Goal: Task Accomplishment & Management: Use online tool/utility

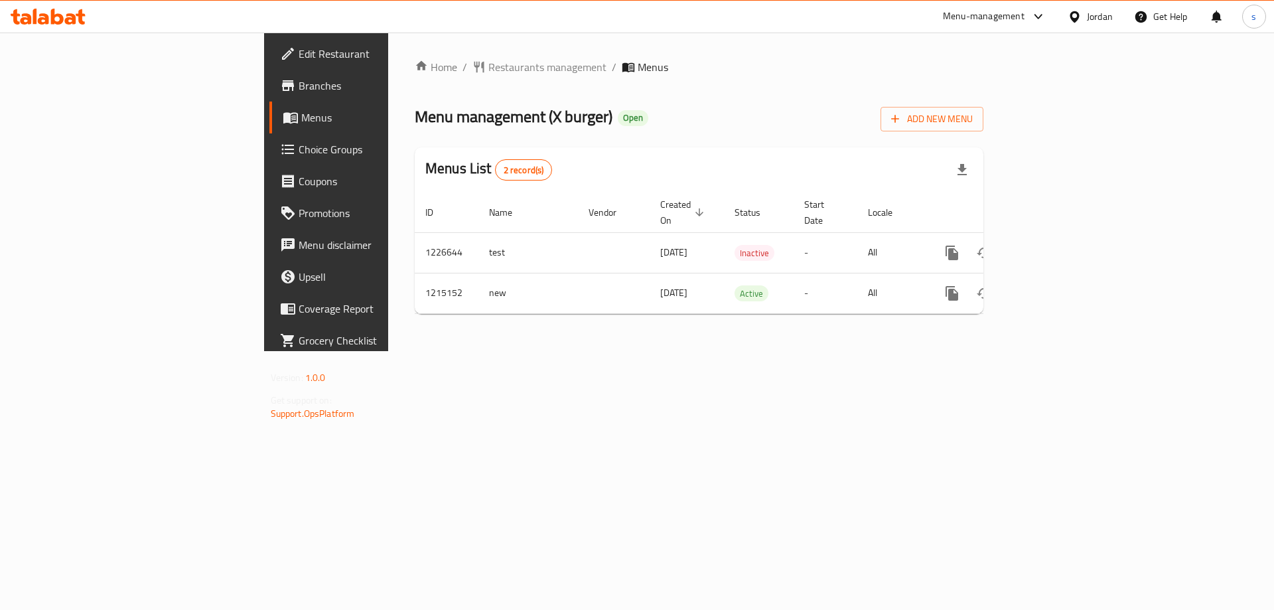
click at [269, 76] on link "Branches" at bounding box center [373, 86] width 208 height 32
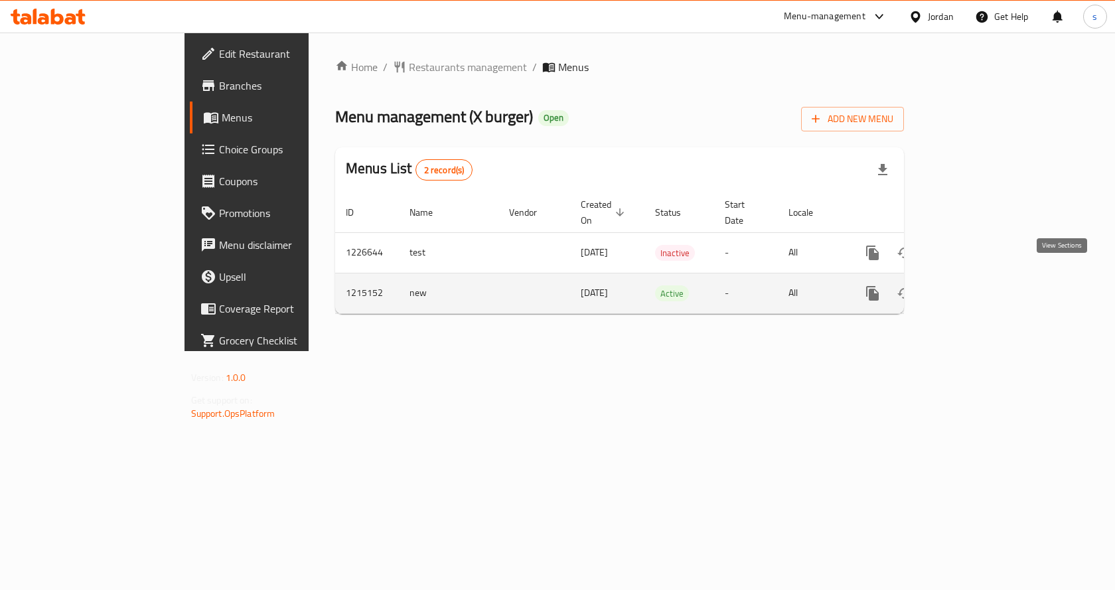
click at [976, 285] on icon "enhanced table" at bounding box center [968, 293] width 16 height 16
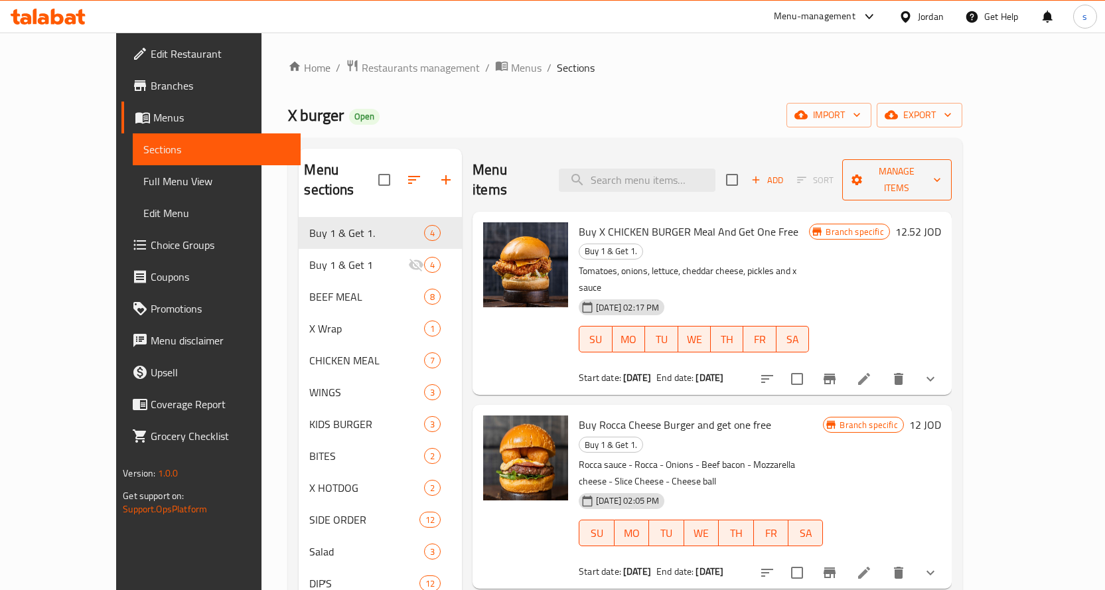
click at [941, 177] on span "Manage items" at bounding box center [897, 179] width 88 height 33
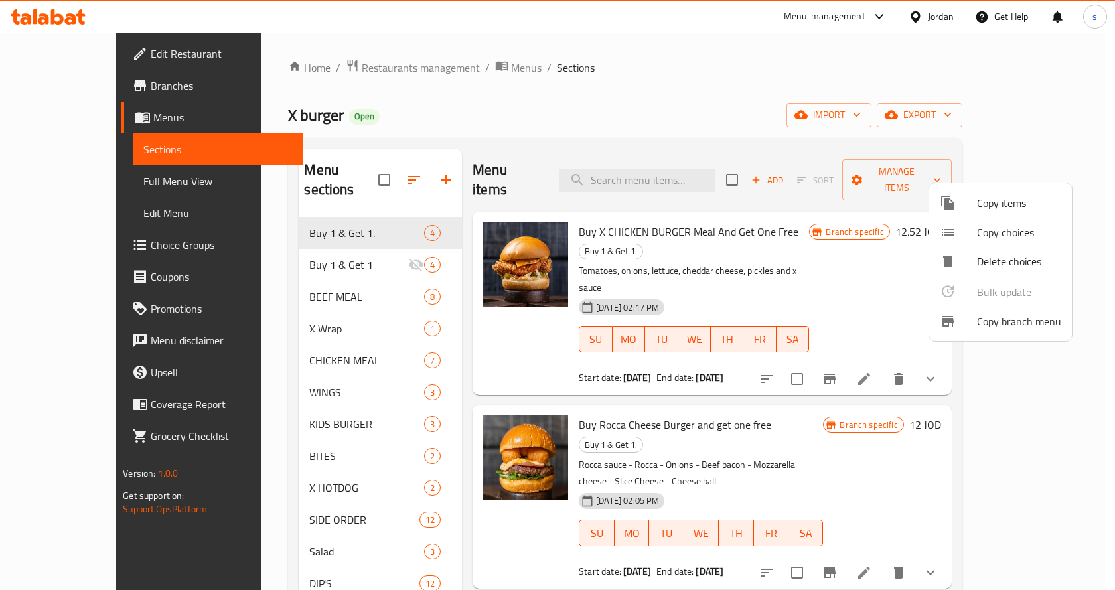
click at [1005, 327] on span "Copy branch menu" at bounding box center [1019, 321] width 84 height 16
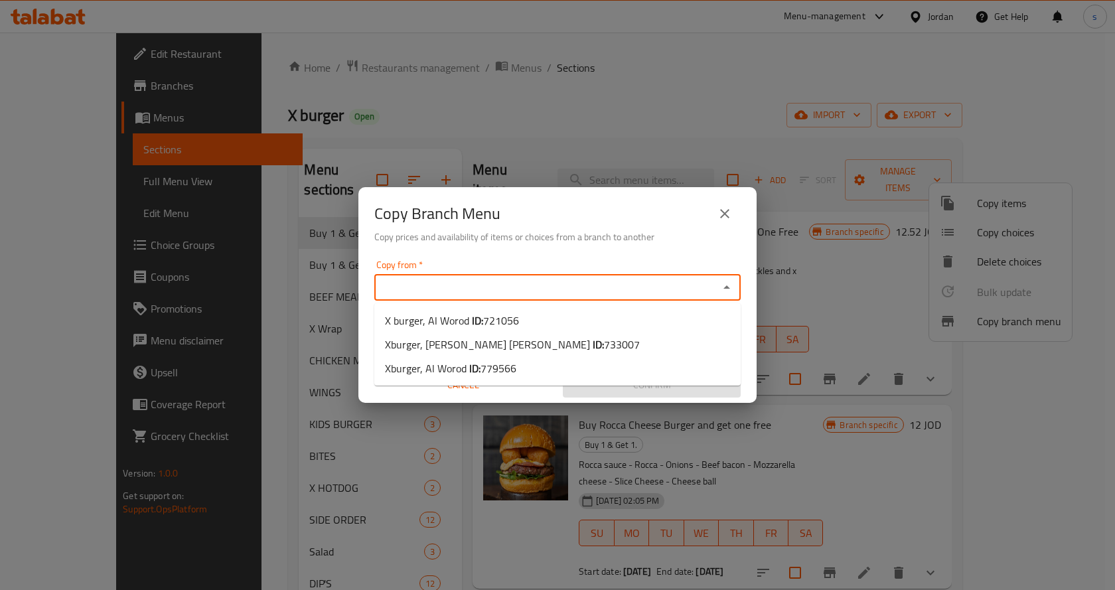
click at [510, 293] on input "Copy from   *" at bounding box center [546, 287] width 336 height 19
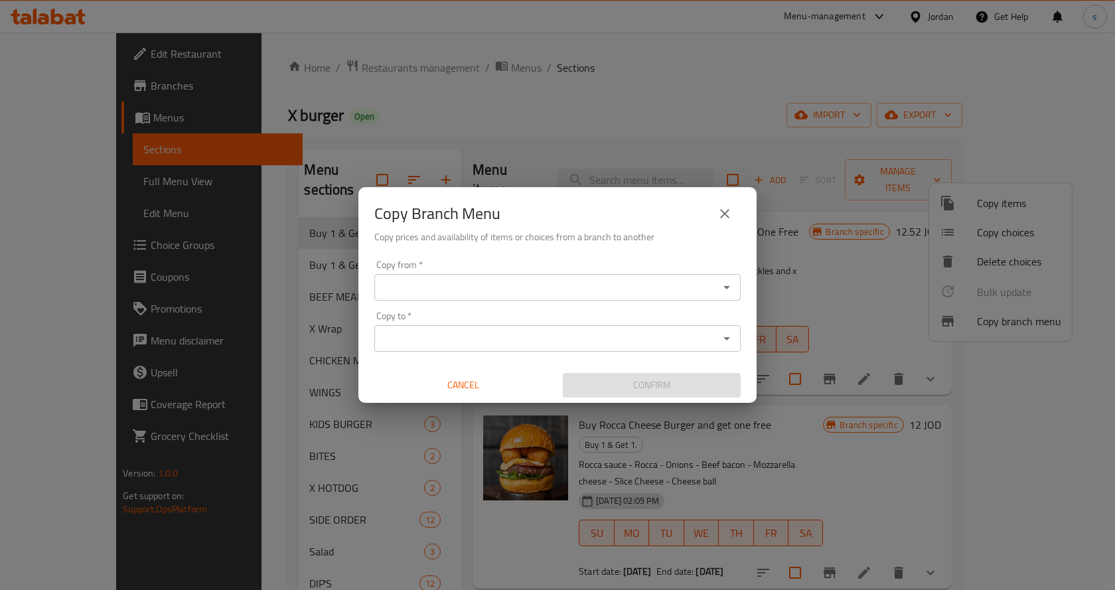
click at [520, 291] on input "Copy from   *" at bounding box center [546, 287] width 336 height 19
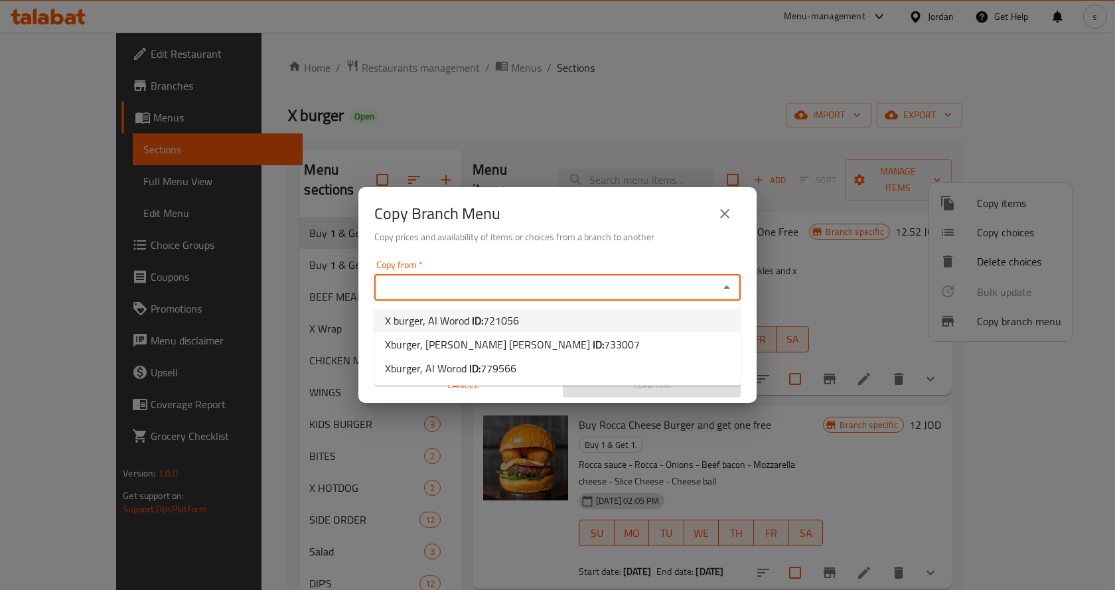
click at [506, 311] on span "721056" at bounding box center [501, 321] width 36 height 20
type input "X burger, Al Worod"
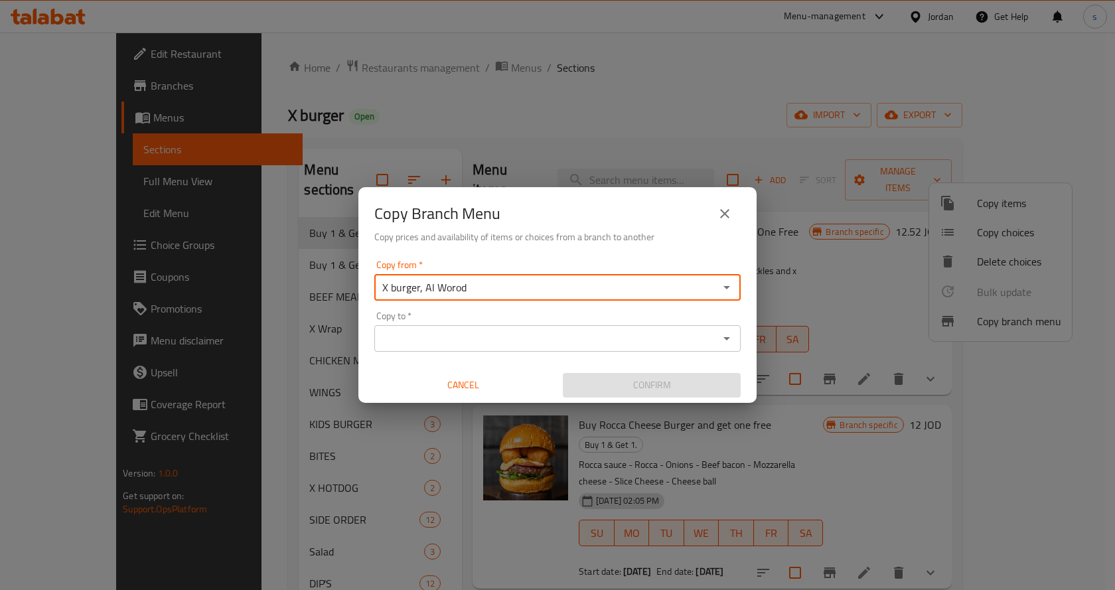
click at [502, 348] on div "Copy to *" at bounding box center [557, 338] width 366 height 27
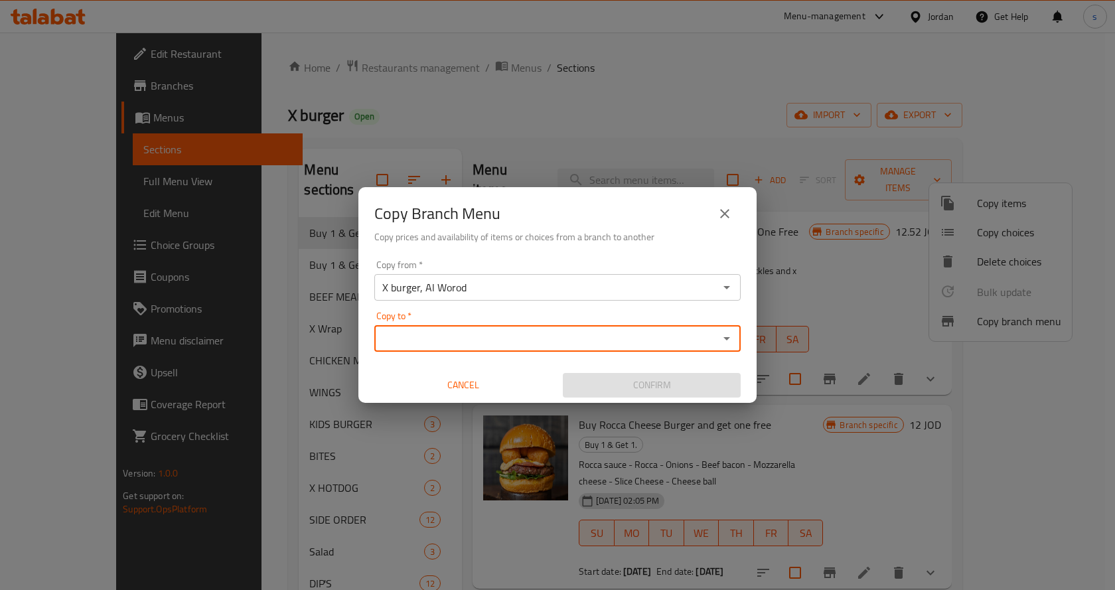
click at [727, 341] on icon "Open" at bounding box center [727, 339] width 16 height 16
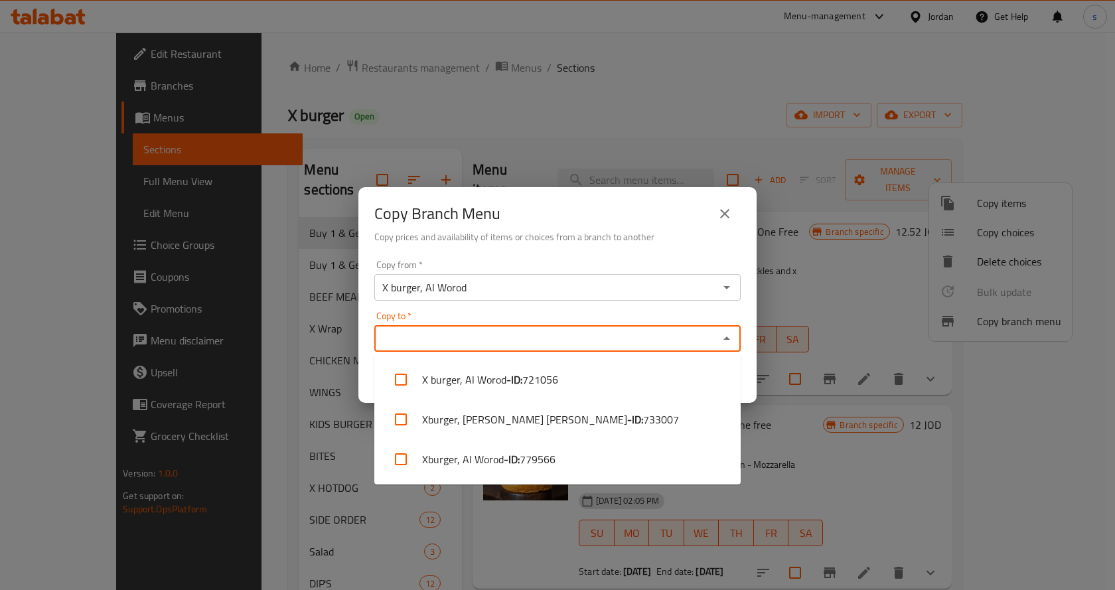
click at [638, 343] on input "Copy to   *" at bounding box center [546, 338] width 336 height 19
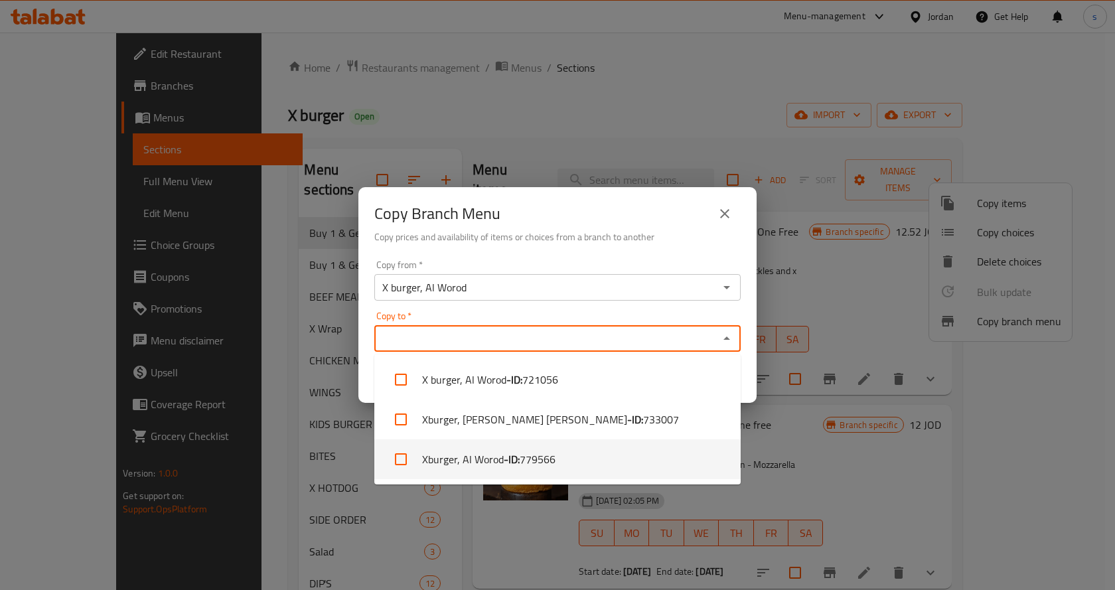
click at [563, 469] on li "Xburger, Al Worod - ID: 779566" at bounding box center [557, 459] width 366 height 40
checkbox input "true"
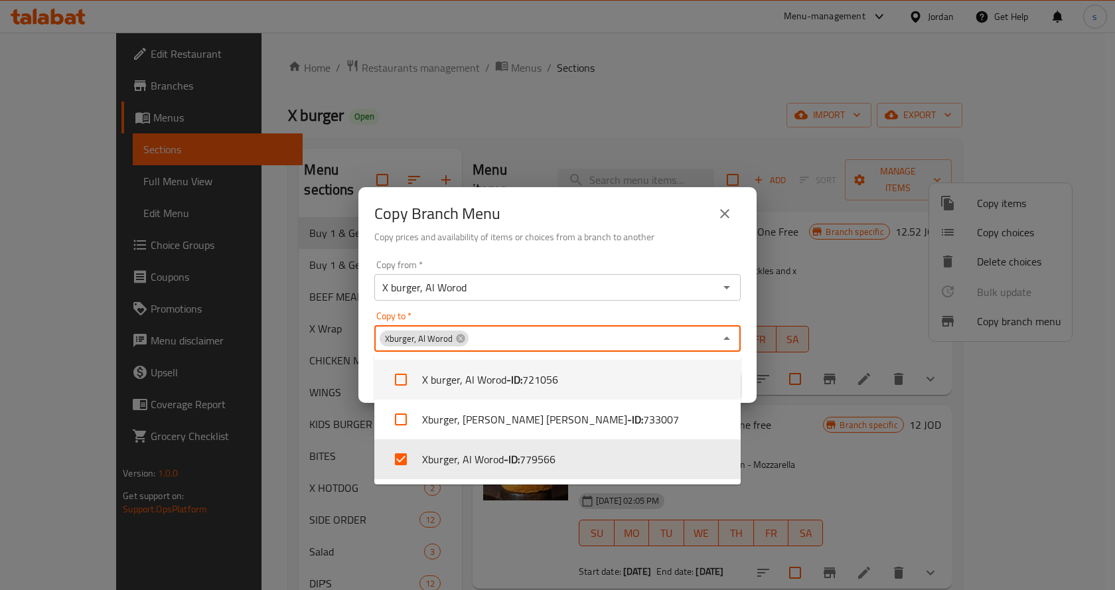
click at [626, 312] on div "Copy to   * Xburger, Al Worod Copy to *" at bounding box center [557, 331] width 366 height 40
click at [711, 286] on input "X burger, Al Worod" at bounding box center [546, 287] width 336 height 19
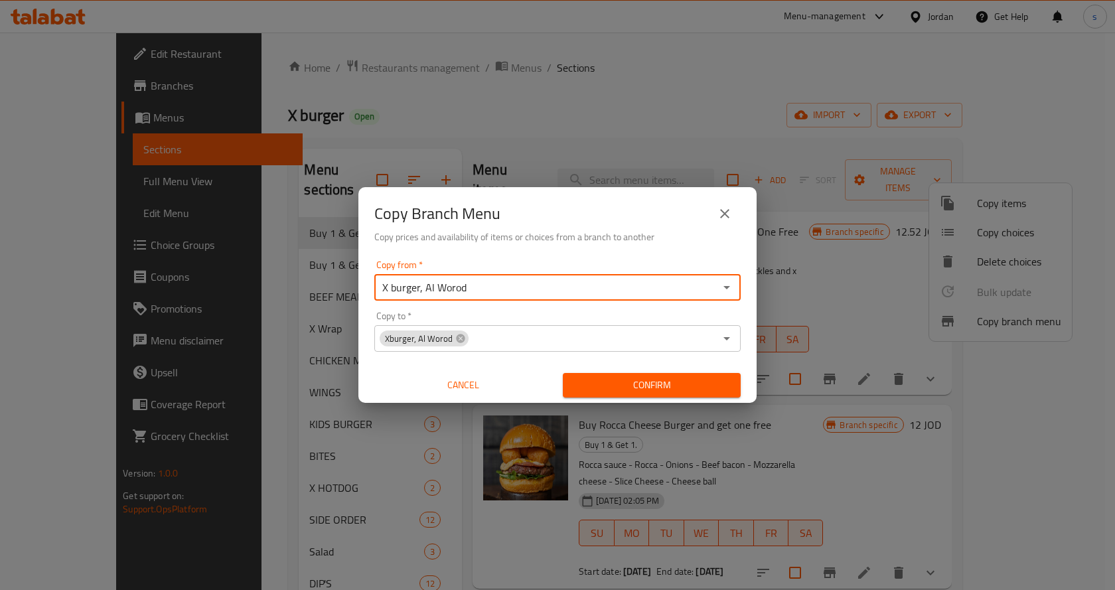
click at [730, 287] on icon "Open" at bounding box center [727, 287] width 16 height 16
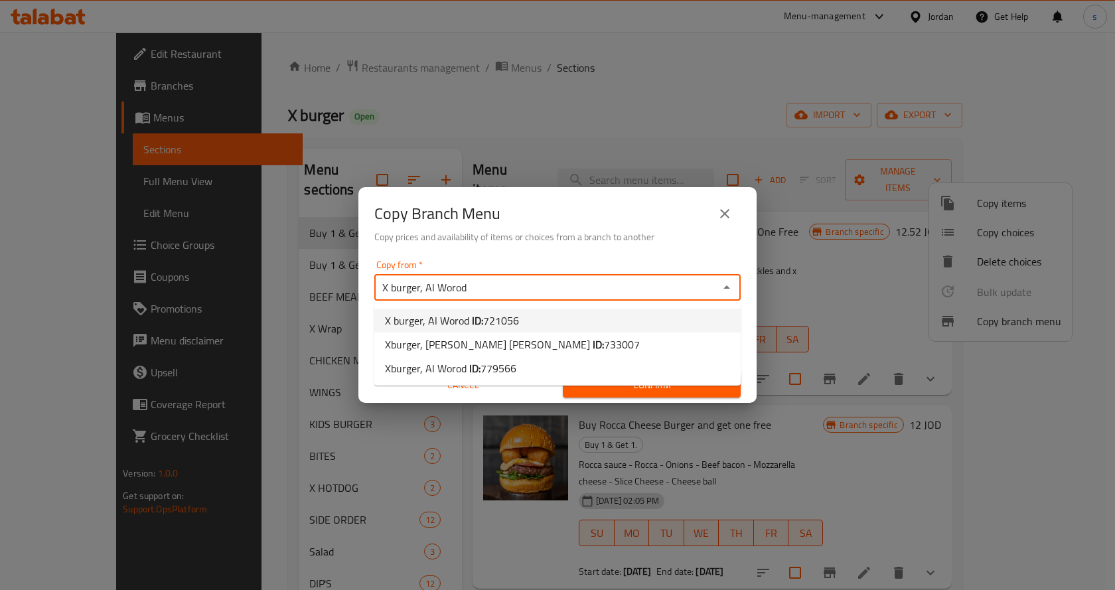
click at [552, 324] on li "X burger, Al Worod ID: 721056" at bounding box center [557, 321] width 366 height 24
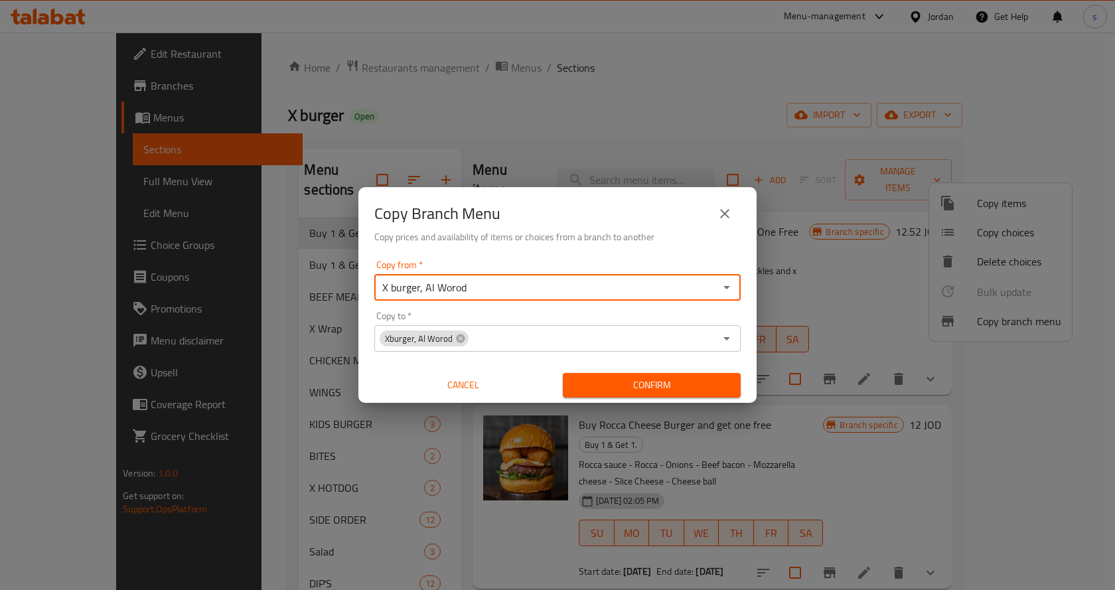
click at [632, 384] on span "Confirm" at bounding box center [651, 385] width 157 height 17
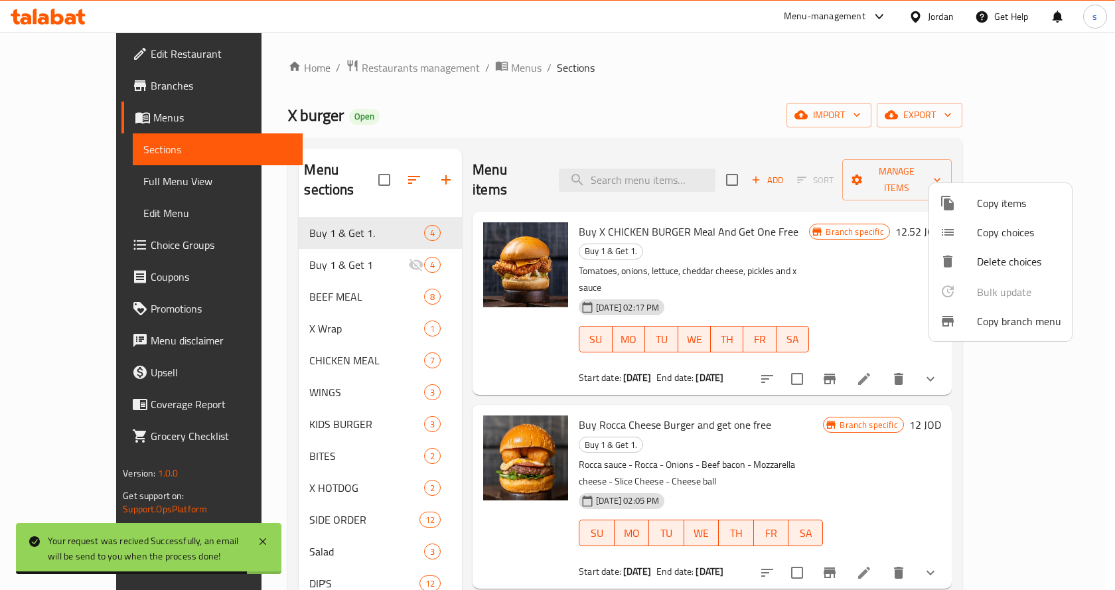
click at [733, 101] on div at bounding box center [557, 295] width 1115 height 590
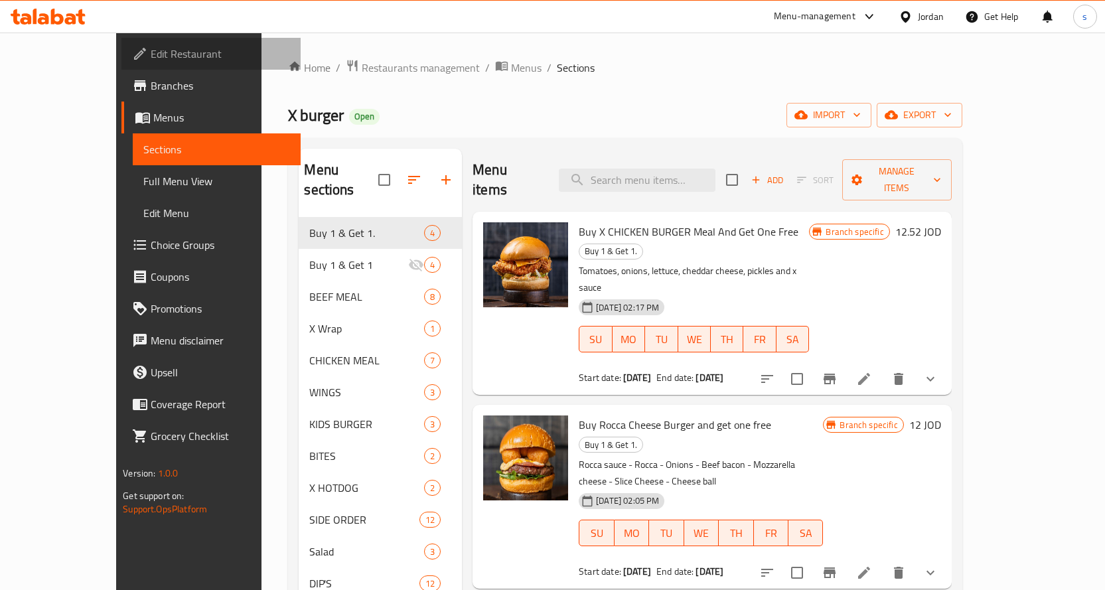
click at [151, 49] on span "Edit Restaurant" at bounding box center [220, 54] width 139 height 16
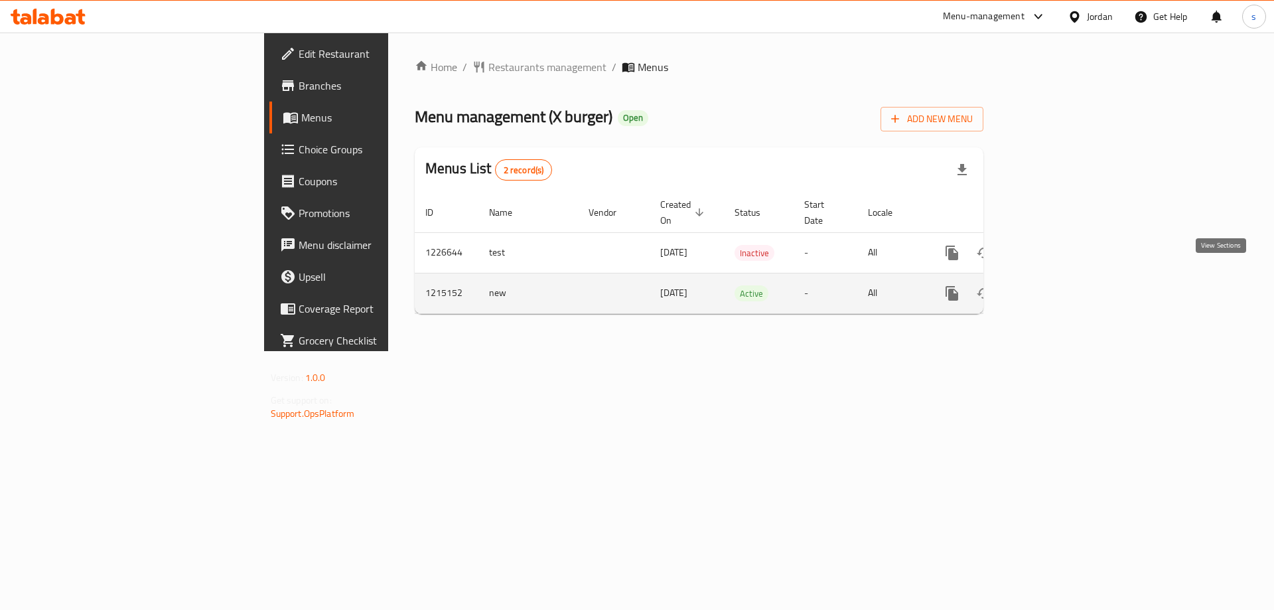
click at [1054, 287] on icon "enhanced table" at bounding box center [1048, 293] width 12 height 12
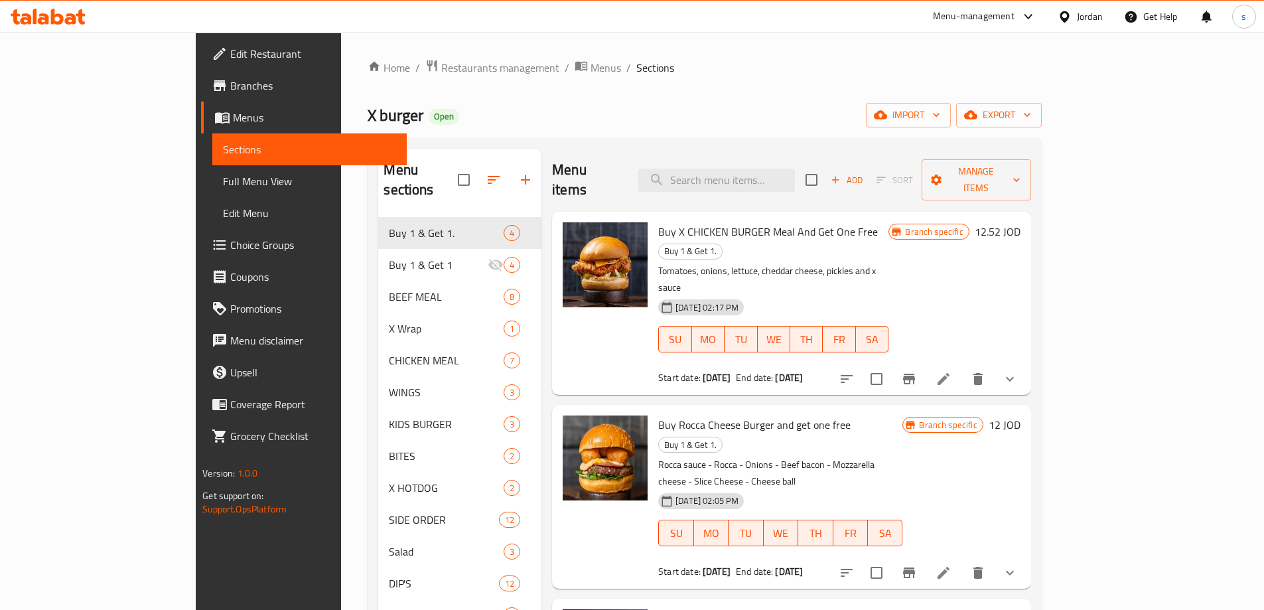
click at [233, 111] on span "Menus" at bounding box center [314, 118] width 163 height 16
